Goal: Complete application form

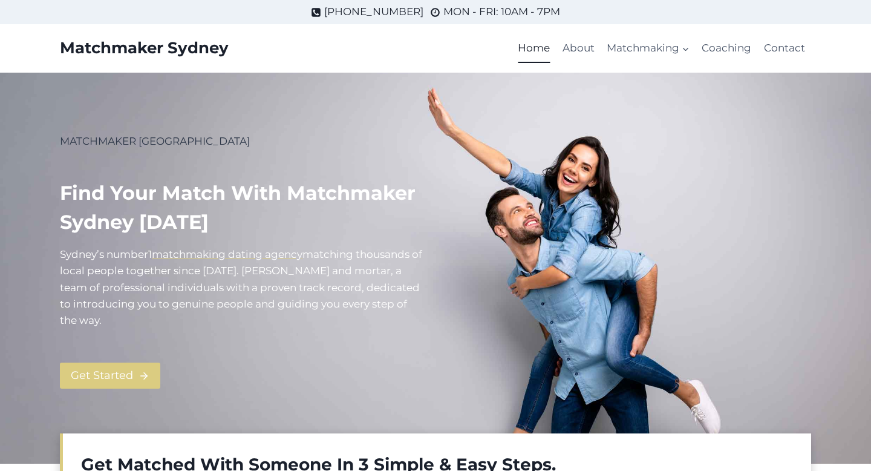
click at [235, 144] on p "MATCHMAKER [GEOGRAPHIC_DATA]" at bounding box center [243, 141] width 366 height 16
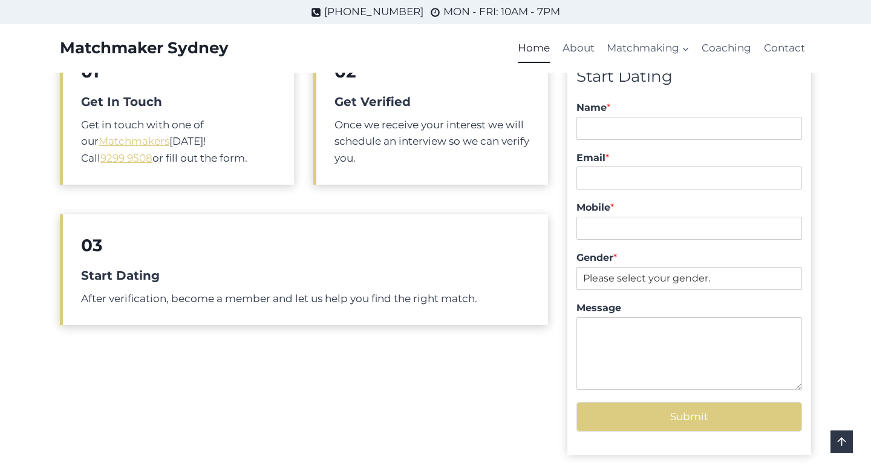
scroll to position [460, 0]
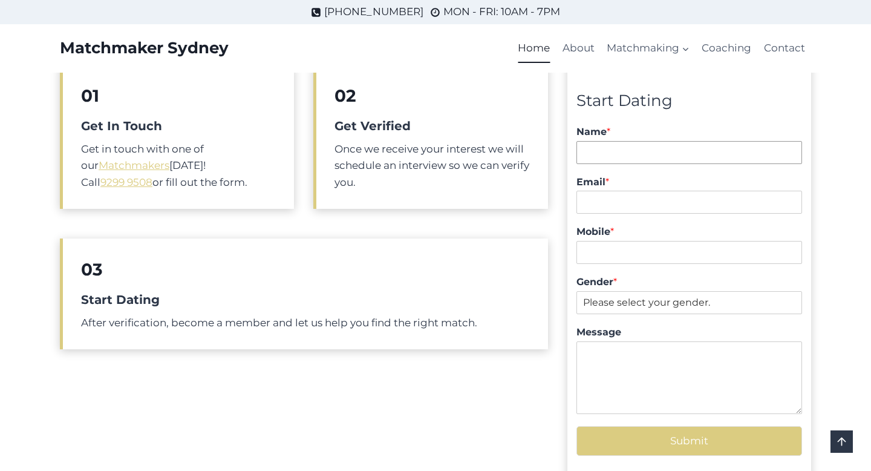
click at [604, 144] on input "Name *" at bounding box center [690, 152] width 226 height 23
type input "[PERSON_NAME]"
type input "[PERSON_NAME][EMAIL_ADDRESS][DOMAIN_NAME]"
type input "0427467059"
click at [651, 293] on select "Please select your gender. [DEMOGRAPHIC_DATA] [DEMOGRAPHIC_DATA]" at bounding box center [690, 302] width 226 height 23
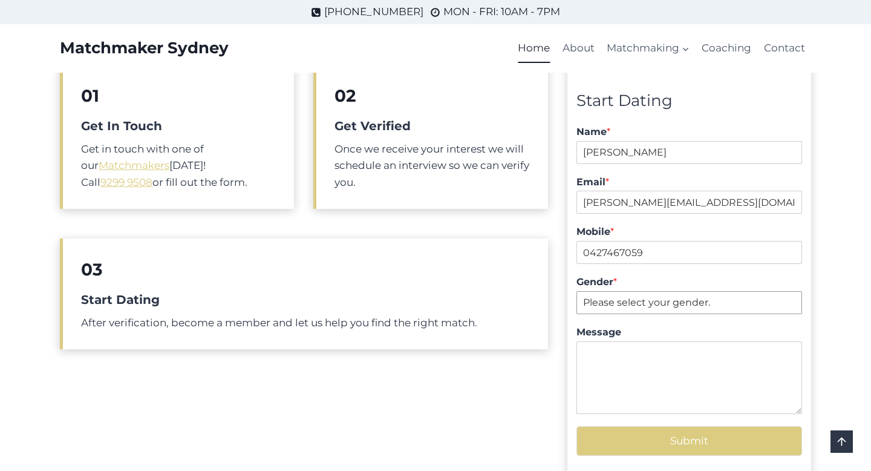
select select "[DEMOGRAPHIC_DATA]"
click at [641, 349] on textarea "Message" at bounding box center [690, 377] width 226 height 73
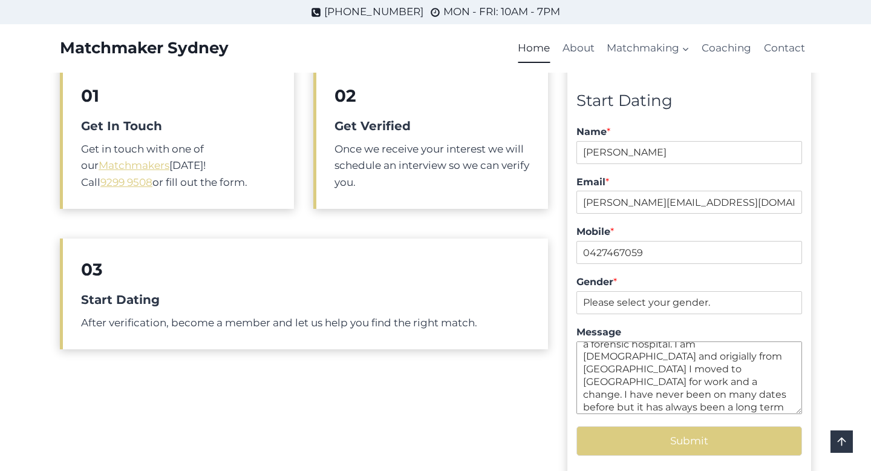
scroll to position [24, 0]
drag, startPoint x: 773, startPoint y: 407, endPoint x: 591, endPoint y: 407, distance: 182.1
click at [584, 407] on textarea "Hey I hope you are well. I work as a nurse in a forensic hospital. I am [DEMOGR…" at bounding box center [690, 377] width 226 height 73
click at [686, 403] on textarea "Hey I hope you are well. I work as a nurse in a forensic hospital. I am [DEMOGR…" at bounding box center [690, 377] width 226 height 73
click at [748, 391] on textarea "Hey I hope you are well. I work as a nurse in a forensic hospital. I am [DEMOGR…" at bounding box center [690, 377] width 226 height 73
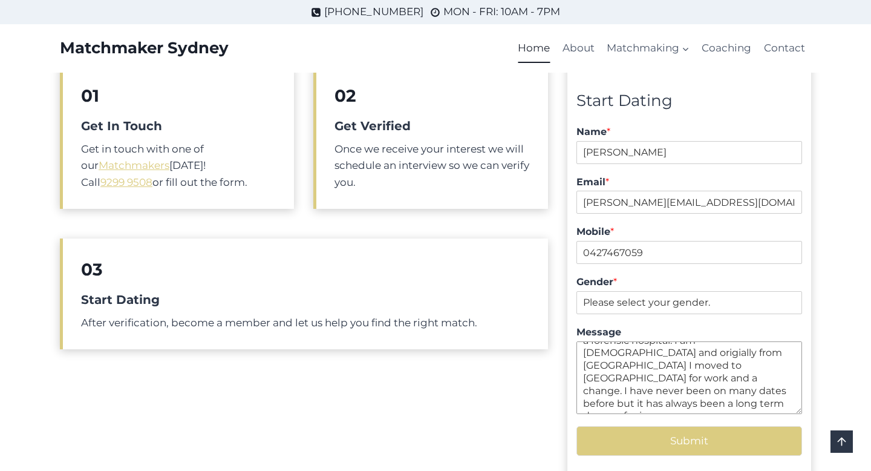
scroll to position [36, 0]
click at [727, 404] on textarea "Hey I hope you are well. I work as a nurse in a forensic hospital. I am [DEMOGR…" at bounding box center [690, 377] width 226 height 73
drag, startPoint x: 707, startPoint y: 392, endPoint x: 709, endPoint y: 312, distance: 79.9
click at [709, 312] on div "Name * [PERSON_NAME] First - Last Email * [PERSON_NAME][EMAIL_ADDRESS][DOMAIN_N…" at bounding box center [690, 270] width 226 height 300
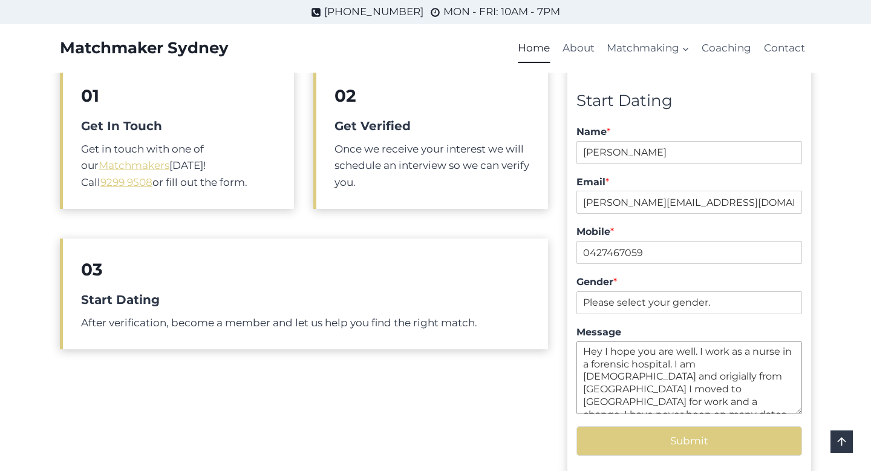
click at [620, 367] on textarea "Hey I hope you are well. I work as a nurse in a forensic hospital. I am [DEMOGR…" at bounding box center [690, 377] width 226 height 73
click at [701, 350] on textarea "Hey, I hope you are well. I work as a nurse in a forensic hospital. I am [DEMOG…" at bounding box center [690, 377] width 226 height 73
click at [764, 382] on textarea "Hey, I hope you are well. My name is [PERSON_NAME] work as a nurse in a forensi…" at bounding box center [690, 377] width 226 height 73
click at [767, 364] on textarea "Hey, I hope you are well. My name is [PERSON_NAME] work as a nurse in a forensi…" at bounding box center [690, 377] width 226 height 73
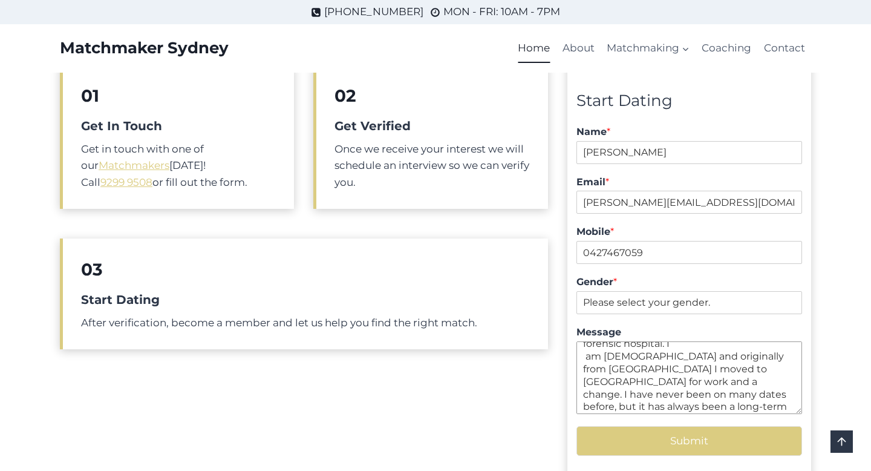
scroll to position [58, 0]
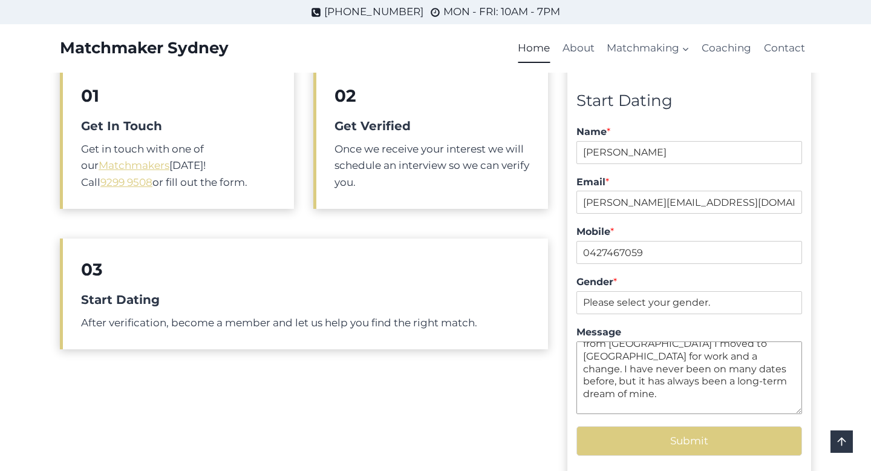
click at [710, 399] on textarea "Hey, I hope you are well. My name is [PERSON_NAME] work as a nurse in a forensi…" at bounding box center [690, 377] width 226 height 73
click at [704, 383] on textarea "Hey, I hope you are well. My name is [PERSON_NAME] work as a nurse in a forensi…" at bounding box center [690, 377] width 226 height 73
drag, startPoint x: 705, startPoint y: 376, endPoint x: 703, endPoint y: 412, distance: 35.8
click at [703, 412] on textarea "Hey, I hope you are well. My name is [PERSON_NAME] work as a nurse in a forensi…" at bounding box center [690, 377] width 226 height 73
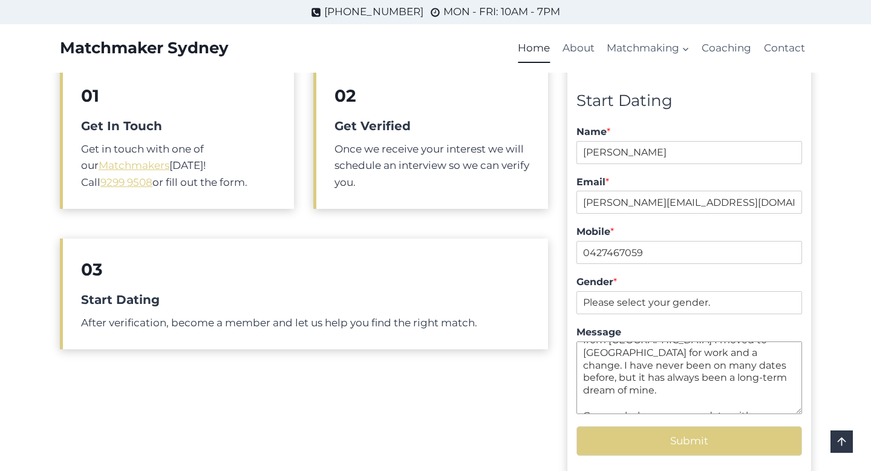
click at [703, 407] on textarea "Hey, I hope you are well. My name is [PERSON_NAME] work as a nurse in a forensi…" at bounding box center [690, 377] width 226 height 73
type textarea "Hey, I hope you are well. My name is [PERSON_NAME] work as a nurse in a forensi…"
click at [684, 445] on button "Submit" at bounding box center [690, 441] width 226 height 30
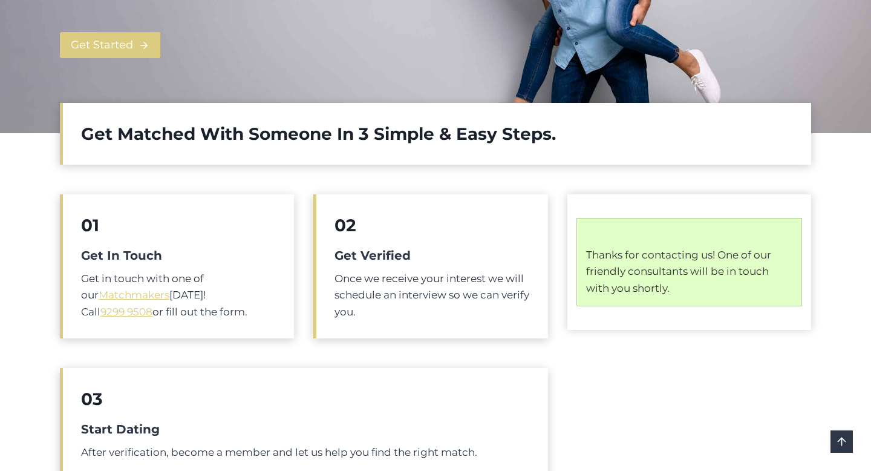
scroll to position [339, 0]
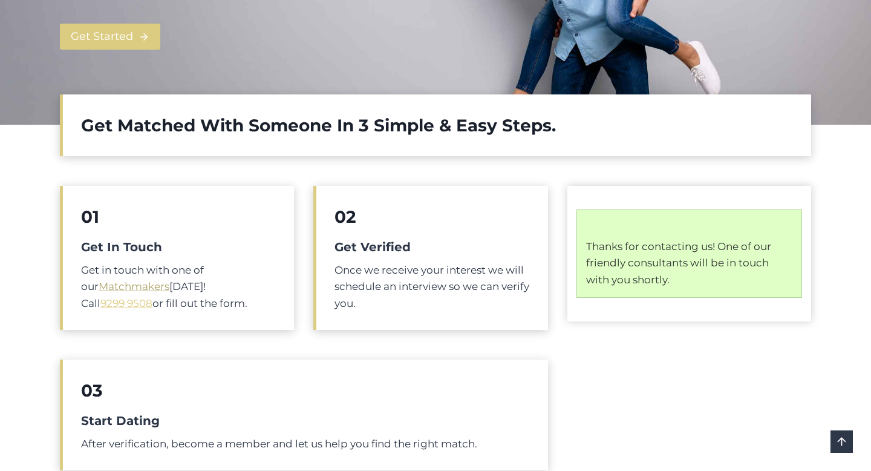
click at [140, 290] on link "Matchmakers" at bounding box center [134, 286] width 71 height 12
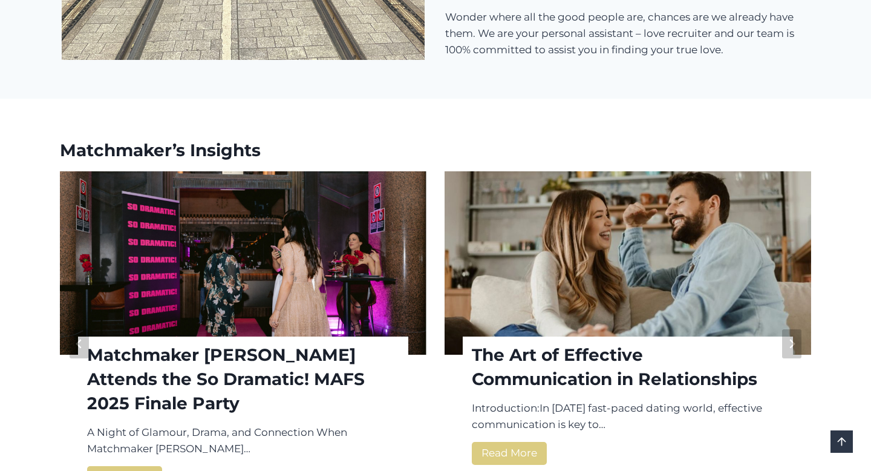
scroll to position [1500, 0]
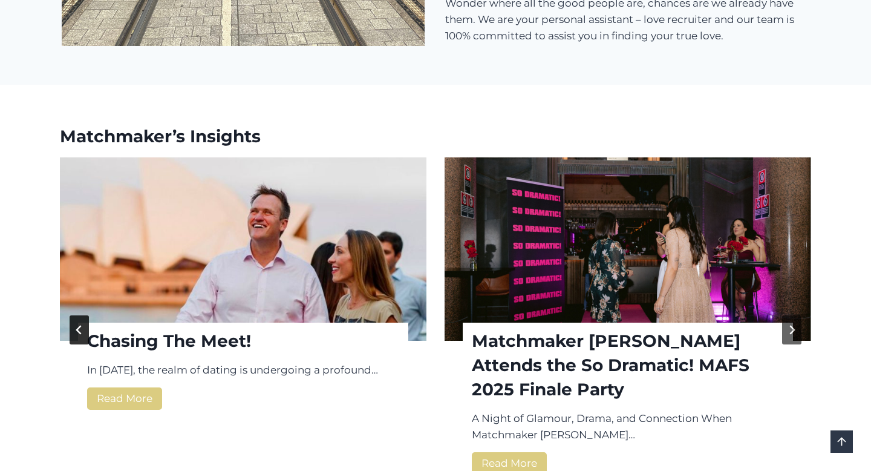
click at [82, 324] on button "Previous slide" at bounding box center [79, 329] width 19 height 29
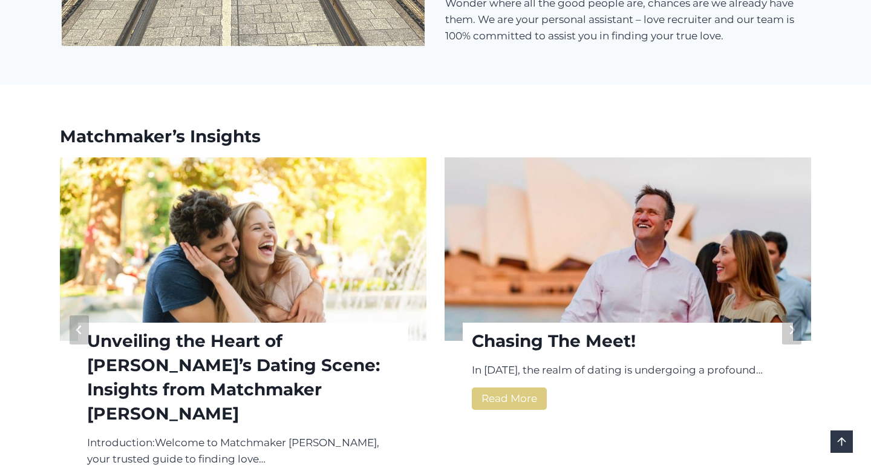
click at [38, 308] on div "Matchmaker’s Insights Matchmaker Sydney Attends the So Dramatic! MAFS 2025 Fina…" at bounding box center [435, 322] width 871 height 474
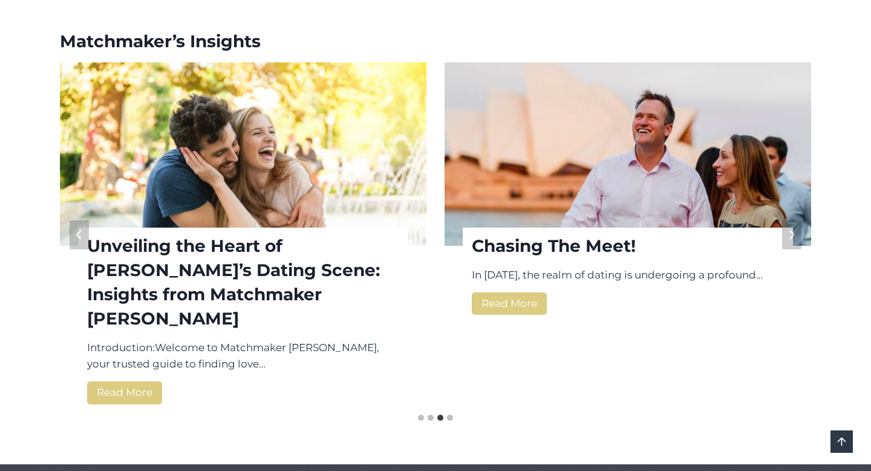
scroll to position [1597, 0]
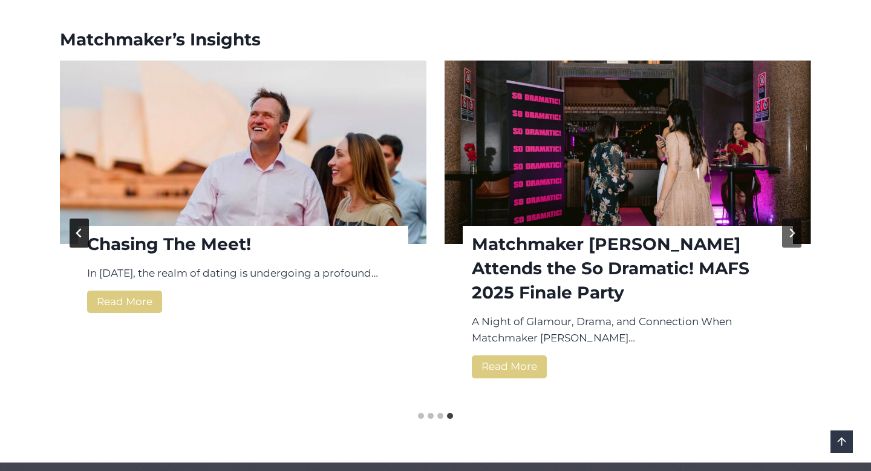
click at [77, 227] on button "Previous slide" at bounding box center [79, 232] width 19 height 29
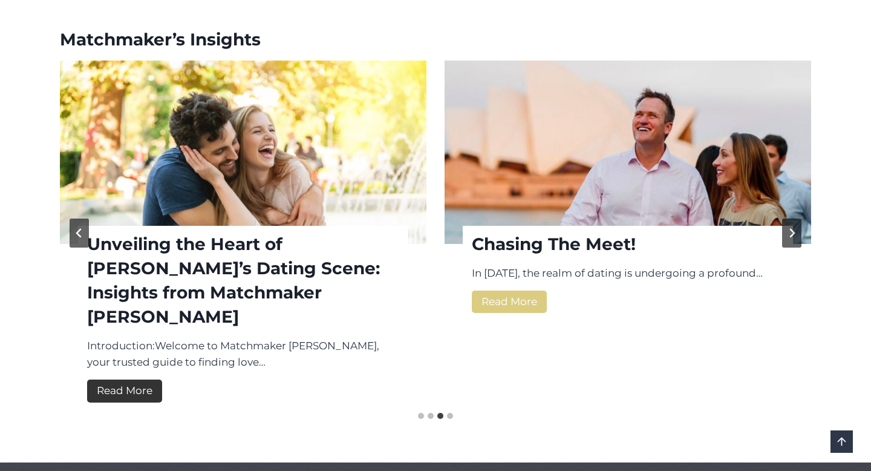
click at [136, 379] on link "Read More Unveiling the Heart of Sydney’s Dating Scene: Insights from Matchmake…" at bounding box center [124, 390] width 75 height 22
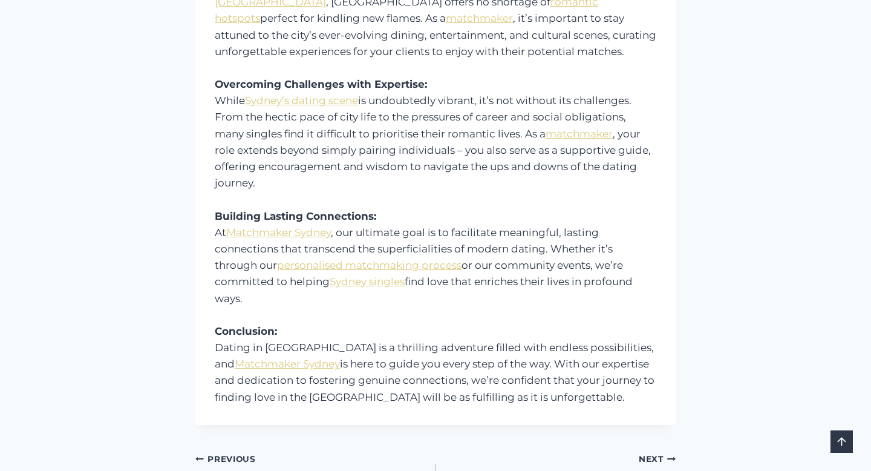
scroll to position [992, 0]
